Goal: Information Seeking & Learning: Learn about a topic

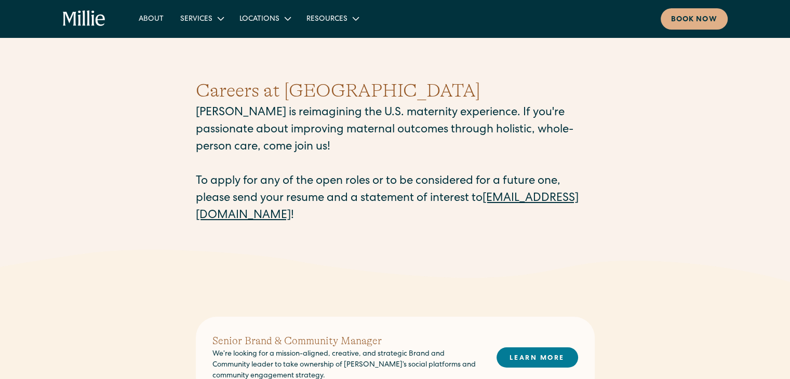
click at [0, 200] on div "Careers at Millie Millie is reimagining the U.S. maternity experience. If you'r…" at bounding box center [395, 151] width 790 height 198
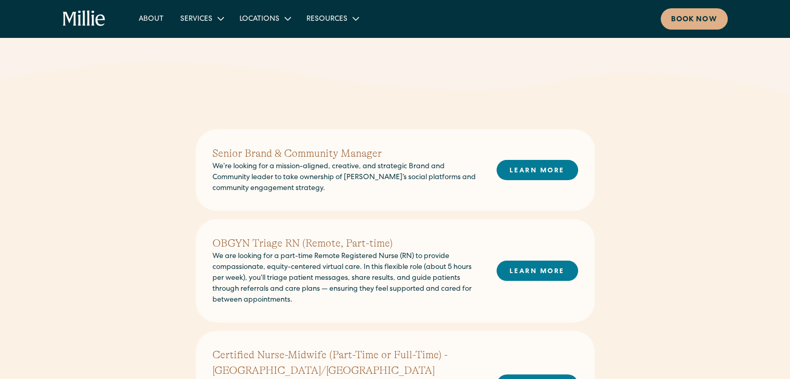
scroll to position [187, 0]
click at [547, 282] on div "OBGYN Triage RN (Remote, Part-time) We are looking for a part-time Remote Regis…" at bounding box center [395, 271] width 366 height 70
click at [546, 275] on link "LEARN MORE" at bounding box center [538, 271] width 82 height 20
